Goal: Task Accomplishment & Management: Use online tool/utility

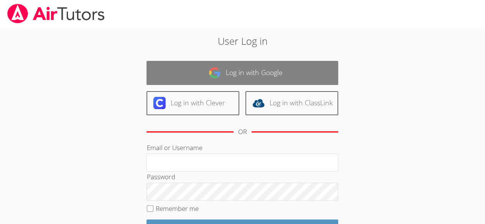
drag, startPoint x: 0, startPoint y: 0, endPoint x: 209, endPoint y: 66, distance: 218.8
click at [209, 66] on link "Log in with Google" at bounding box center [243, 73] width 192 height 24
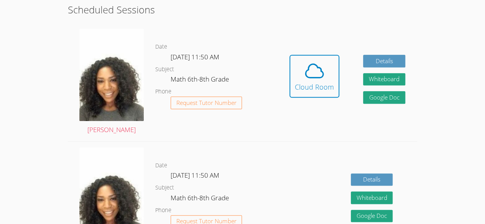
scroll to position [186, 0]
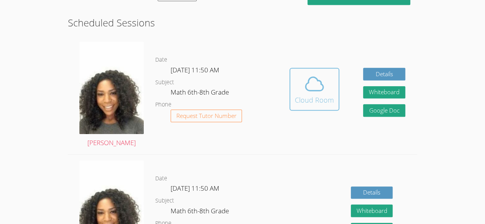
click at [321, 95] on div "Cloud Room" at bounding box center [314, 100] width 39 height 11
click at [304, 86] on icon at bounding box center [314, 83] width 21 height 21
click at [305, 89] on icon at bounding box center [314, 83] width 21 height 21
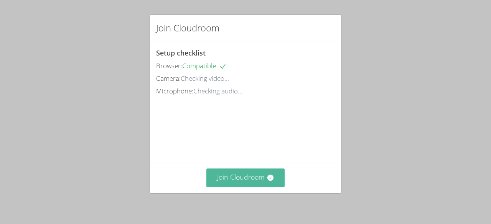
click at [228, 177] on button "Join Cloudroom" at bounding box center [245, 178] width 79 height 19
click at [254, 175] on button "Join Cloudroom" at bounding box center [245, 178] width 79 height 19
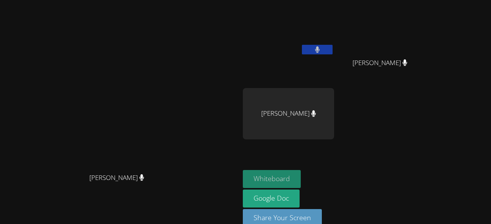
click at [301, 185] on button "Whiteboard" at bounding box center [272, 179] width 58 height 18
click at [301, 173] on button "Whiteboard" at bounding box center [272, 179] width 58 height 18
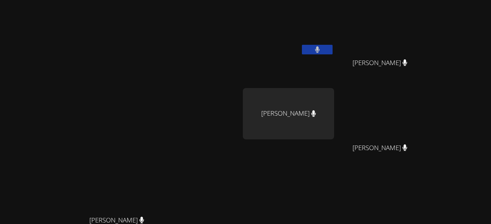
click at [333, 48] on button at bounding box center [317, 50] width 31 height 10
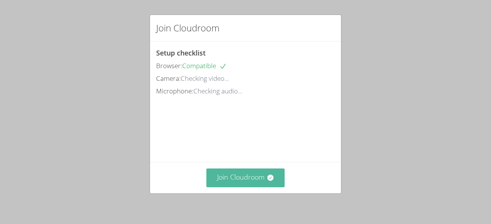
click at [243, 187] on button "Join Cloudroom" at bounding box center [245, 178] width 79 height 19
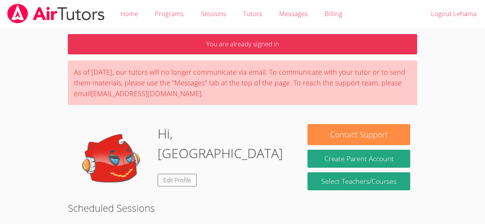
scroll to position [199, 0]
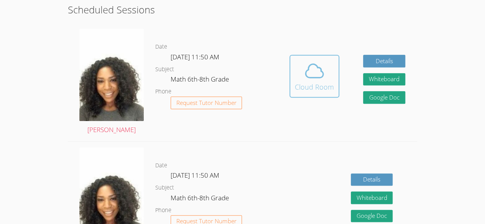
click at [310, 79] on icon at bounding box center [314, 70] width 21 height 21
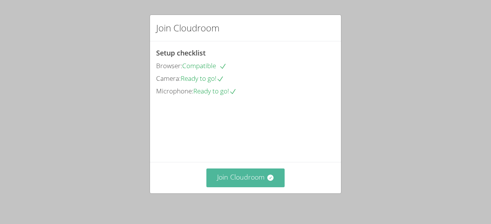
click at [257, 185] on button "Join Cloudroom" at bounding box center [245, 178] width 79 height 19
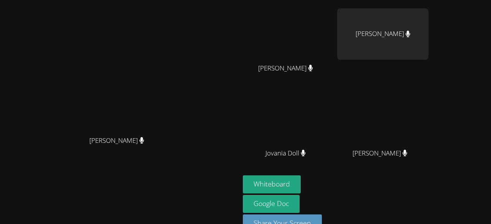
scroll to position [80, 0]
click at [301, 178] on button "Whiteboard" at bounding box center [272, 184] width 58 height 18
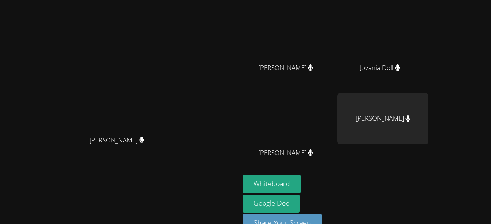
scroll to position [0, 0]
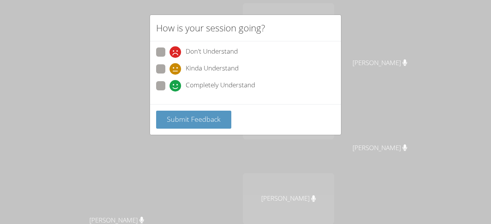
click at [193, 89] on span "Completely Understand" at bounding box center [220, 86] width 69 height 12
click at [176, 88] on input "Completely Understand" at bounding box center [173, 84] width 7 height 7
radio input "true"
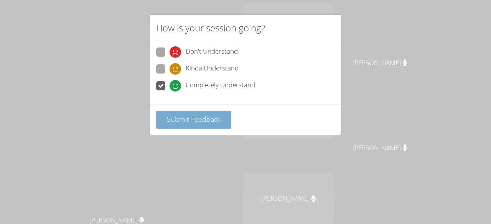
click at [188, 117] on span "Submit Feedback" at bounding box center [194, 119] width 54 height 9
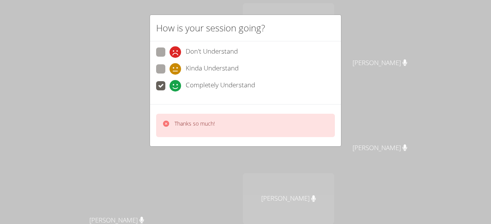
click at [202, 131] on div "Thanks so much!" at bounding box center [245, 125] width 179 height 23
click at [170, 174] on div "How is your session going? Don't Understand Kinda Understand Completely Underst…" at bounding box center [245, 112] width 491 height 224
click at [188, 181] on div "How is your session going? Don't Understand Kinda Understand Completely Underst…" at bounding box center [245, 112] width 491 height 224
click at [204, 175] on div "How is your session going? Don't Understand Kinda Understand Completely Underst…" at bounding box center [245, 112] width 491 height 224
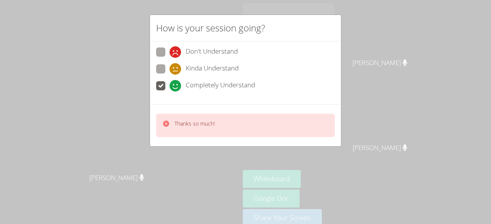
click at [193, 189] on div "How is your session going? Don't Understand Kinda Understand Completely Underst…" at bounding box center [245, 112] width 491 height 224
click at [207, 184] on div "How is your session going? Don't Understand Kinda Understand Completely Underst…" at bounding box center [245, 112] width 491 height 224
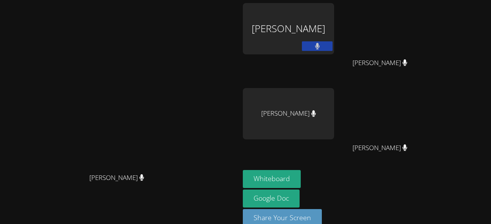
click at [178, 170] on video at bounding box center [120, 104] width 115 height 132
